Goal: Find specific page/section: Find specific page/section

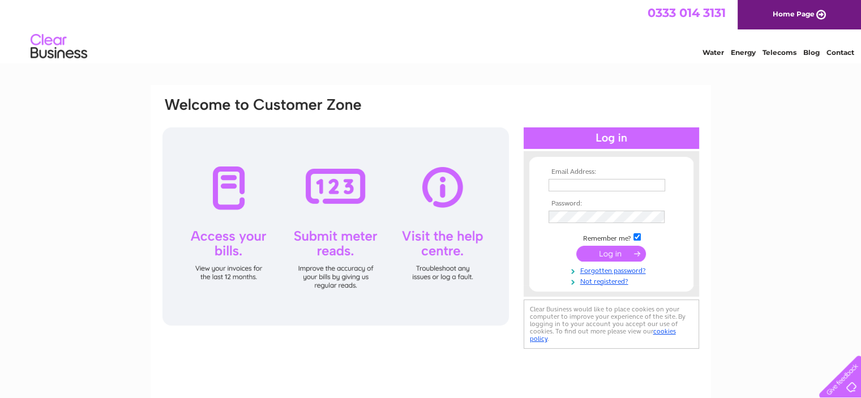
type input "[EMAIL_ADDRESS][DOMAIN_NAME]"
click at [609, 253] on input "submit" at bounding box center [611, 254] width 70 height 16
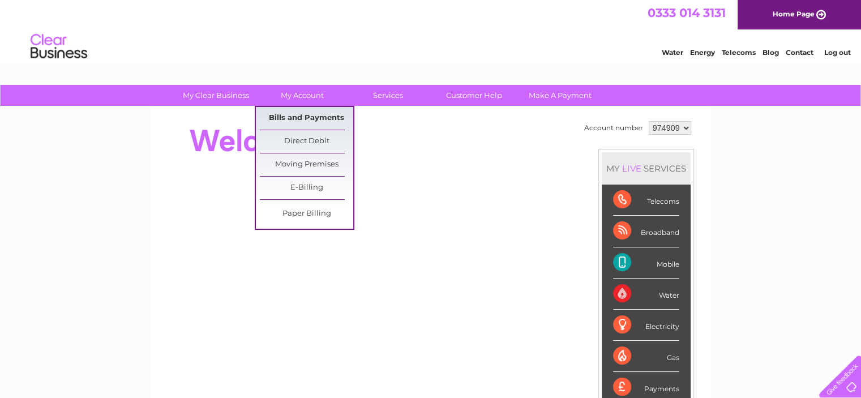
click at [301, 116] on link "Bills and Payments" at bounding box center [306, 118] width 93 height 23
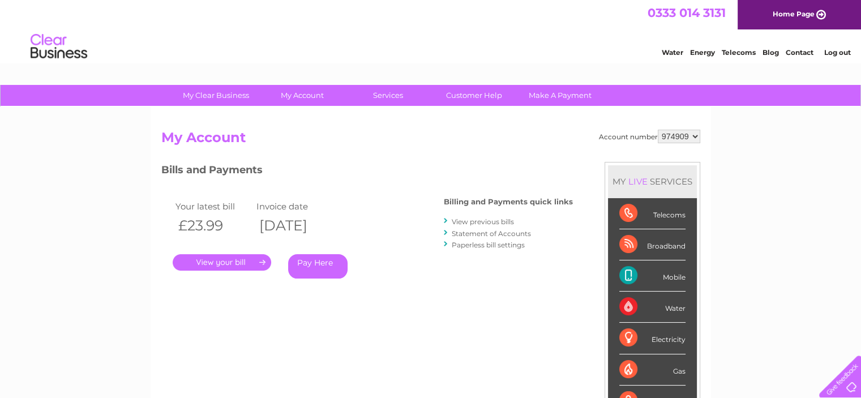
click at [236, 262] on link "." at bounding box center [222, 262] width 99 height 16
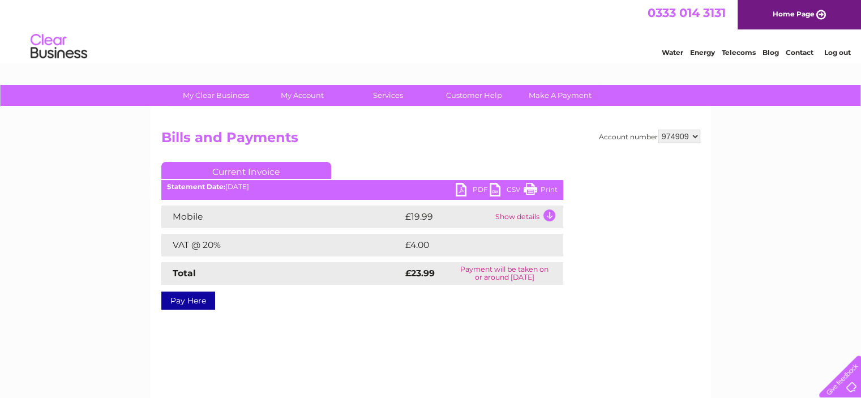
click at [469, 190] on link "PDF" at bounding box center [473, 191] width 34 height 16
